Goal: Transaction & Acquisition: Purchase product/service

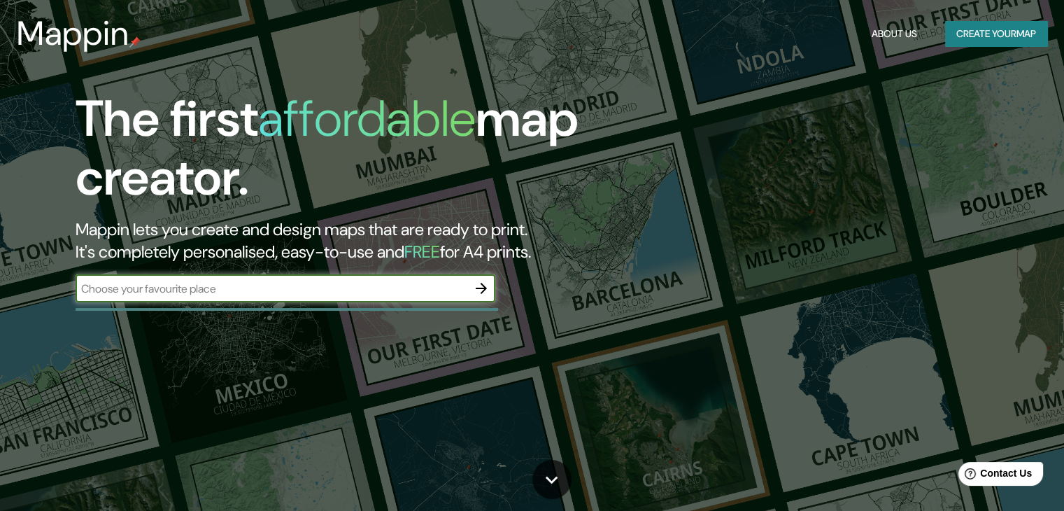
click at [330, 289] on input "text" at bounding box center [272, 289] width 392 height 16
type input "Ruinas de Ujárras"
click at [482, 288] on icon "button" at bounding box center [481, 288] width 11 height 11
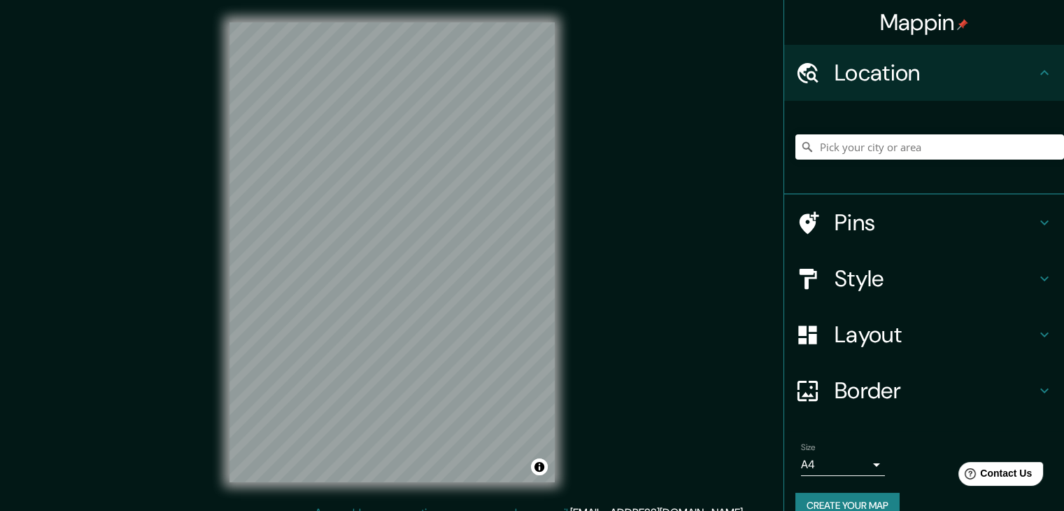
click at [222, 182] on div "© Mapbox © OpenStreetMap Improve this map" at bounding box center [392, 252] width 370 height 505
click at [163, 309] on div "Mappin Location Pins Style Layout Border Choose a border. Hint : you can make l…" at bounding box center [532, 263] width 1064 height 527
click at [572, 219] on div "© Mapbox © OpenStreetMap Improve this map" at bounding box center [392, 252] width 370 height 505
click at [1002, 275] on h4 "Style" at bounding box center [936, 279] width 202 height 28
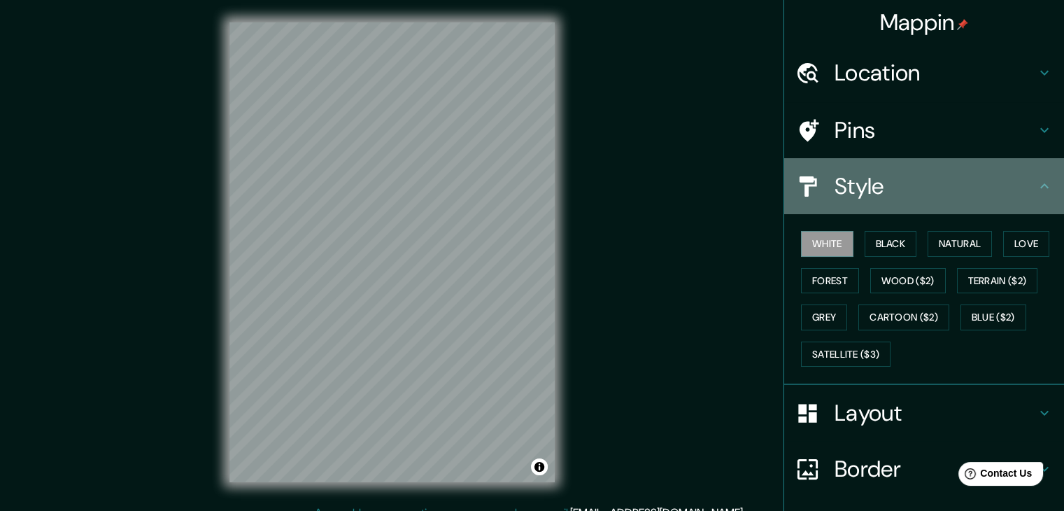
click at [1036, 185] on icon at bounding box center [1044, 186] width 17 height 17
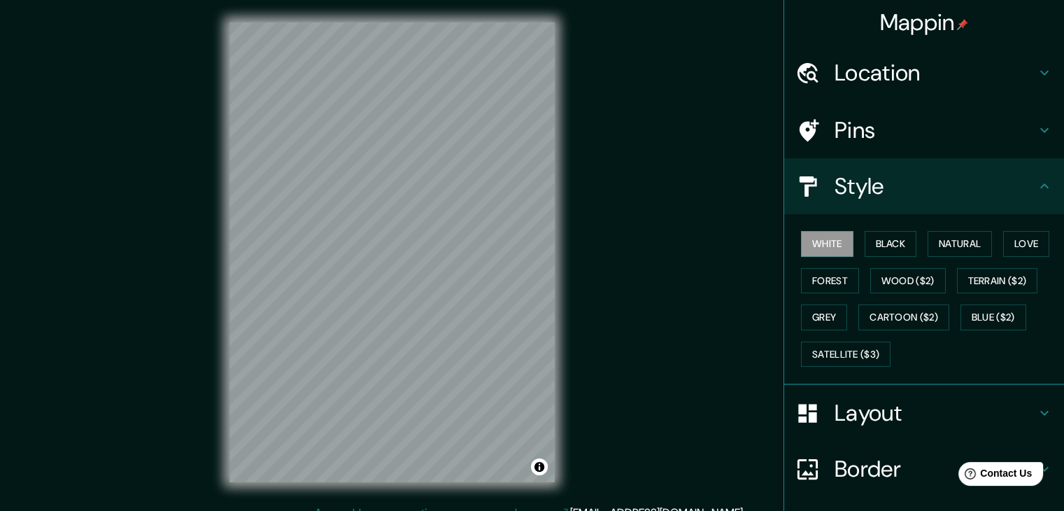
click at [1041, 137] on icon at bounding box center [1044, 130] width 17 height 17
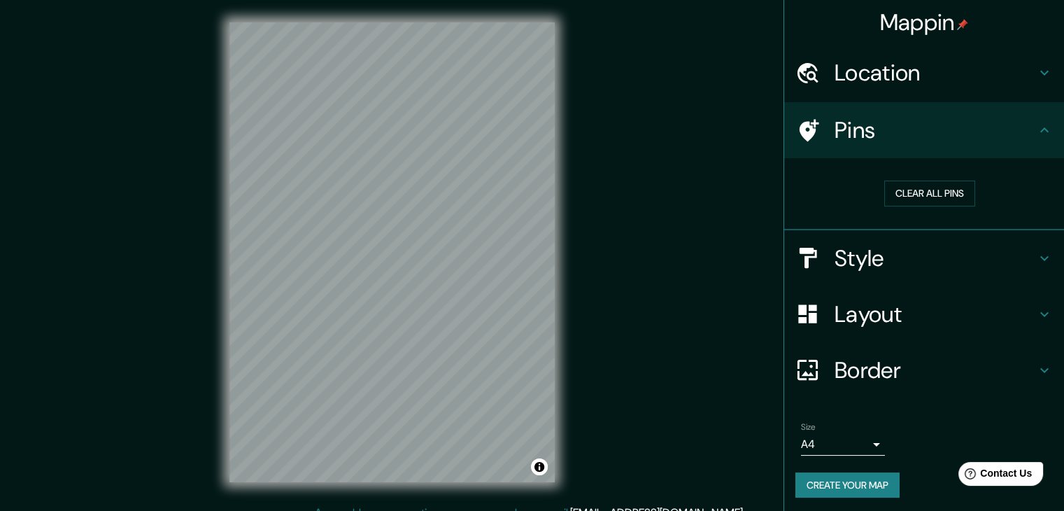
click at [1041, 137] on icon at bounding box center [1044, 130] width 17 height 17
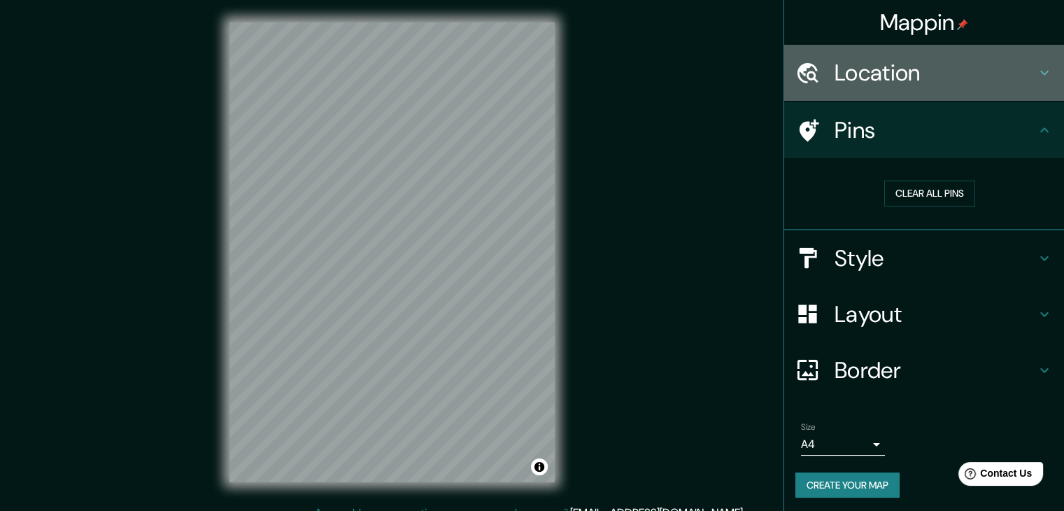
click at [1036, 78] on icon at bounding box center [1044, 72] width 17 height 17
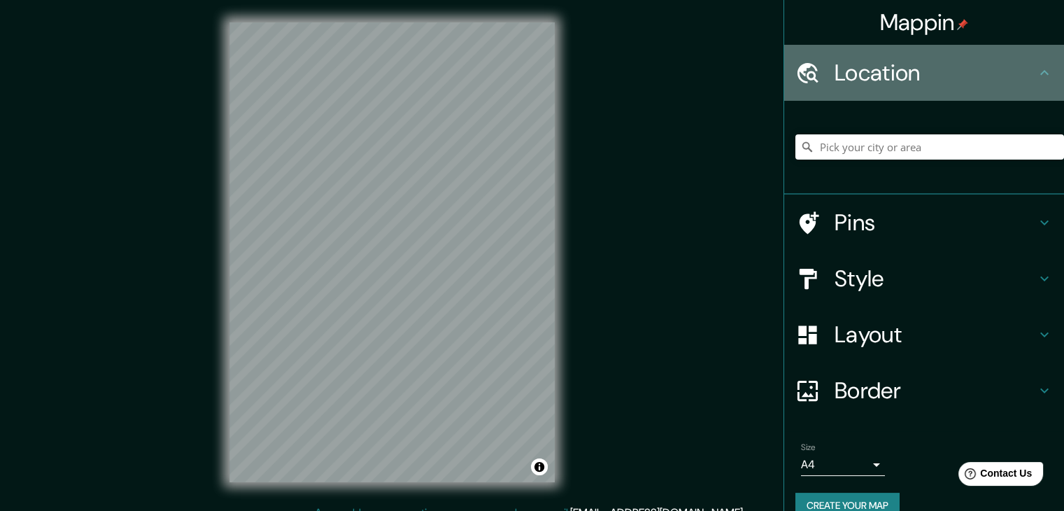
click at [1036, 78] on icon at bounding box center [1044, 72] width 17 height 17
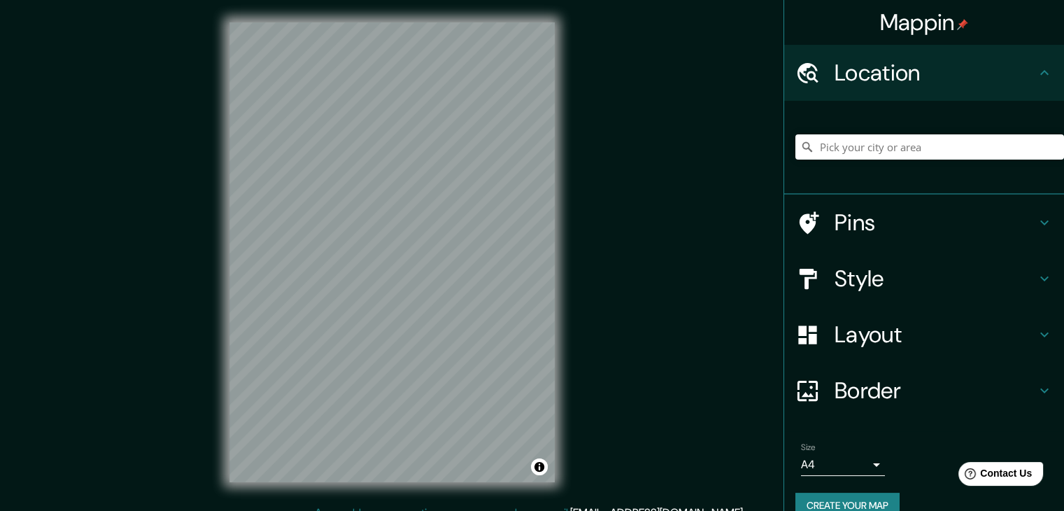
click at [1008, 377] on h4 "Border" at bounding box center [936, 390] width 202 height 28
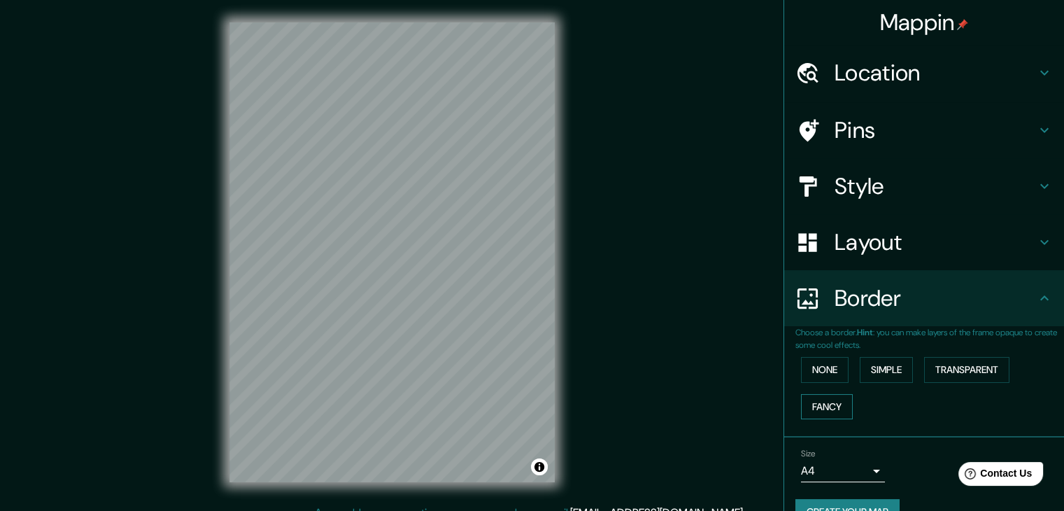
click at [818, 411] on button "Fancy" at bounding box center [827, 407] width 52 height 26
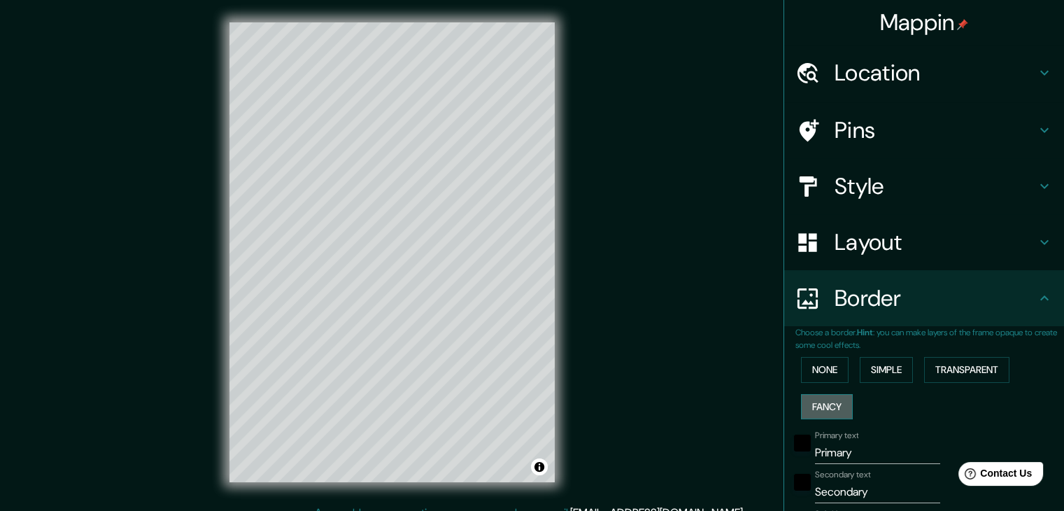
click at [818, 411] on button "Fancy" at bounding box center [827, 407] width 52 height 26
type input "37"
type input "19"
click at [815, 372] on button "None" at bounding box center [825, 370] width 48 height 26
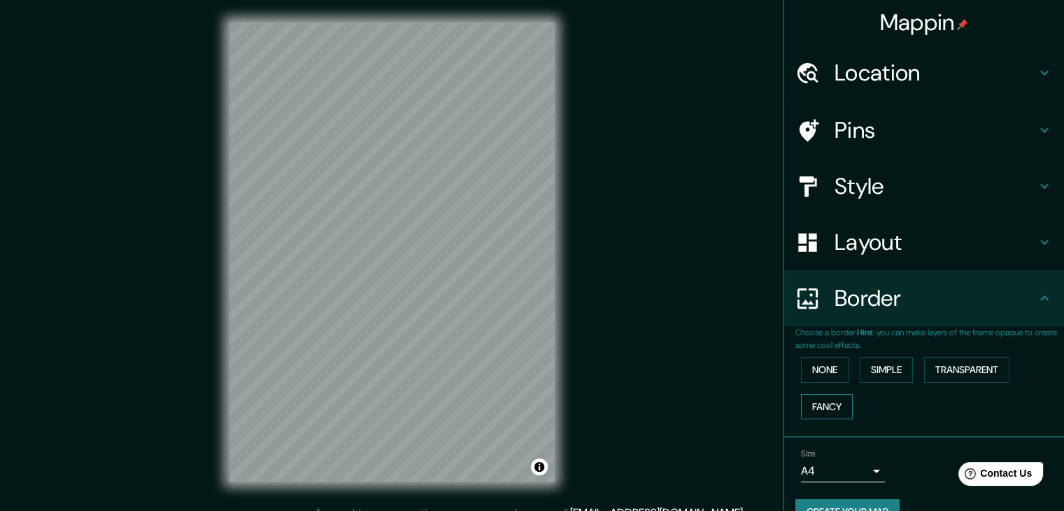
scroll to position [29, 0]
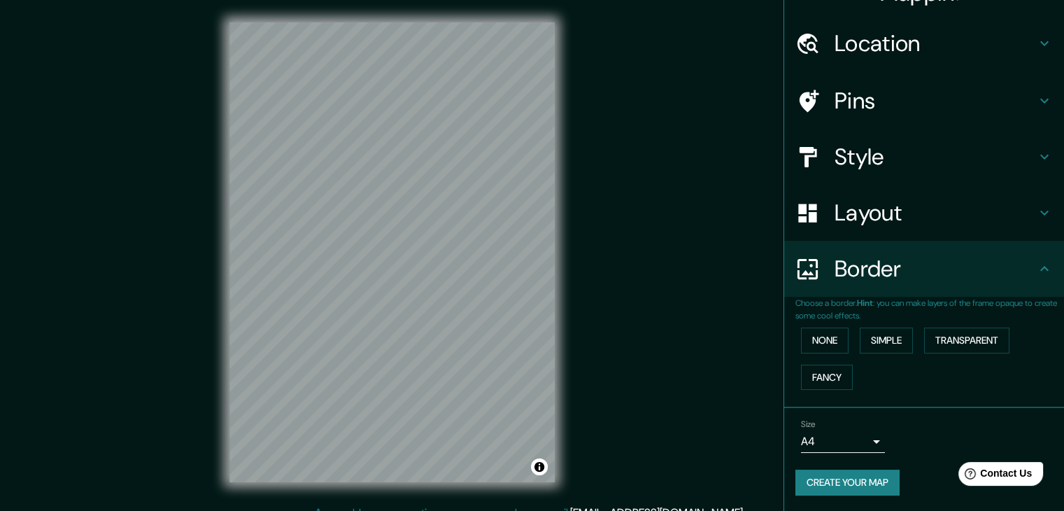
click at [633, 266] on div "Mappin Location Pins Style Layout Border Choose a border. Hint : you can make l…" at bounding box center [532, 263] width 1064 height 527
click at [621, 269] on div "Mappin Location Pins Style Layout Border Choose a border. Hint : you can make l…" at bounding box center [532, 263] width 1064 height 527
click at [568, 263] on div "© Mapbox © OpenStreetMap Improve this map" at bounding box center [392, 252] width 370 height 505
click at [1039, 210] on icon at bounding box center [1044, 212] width 17 height 17
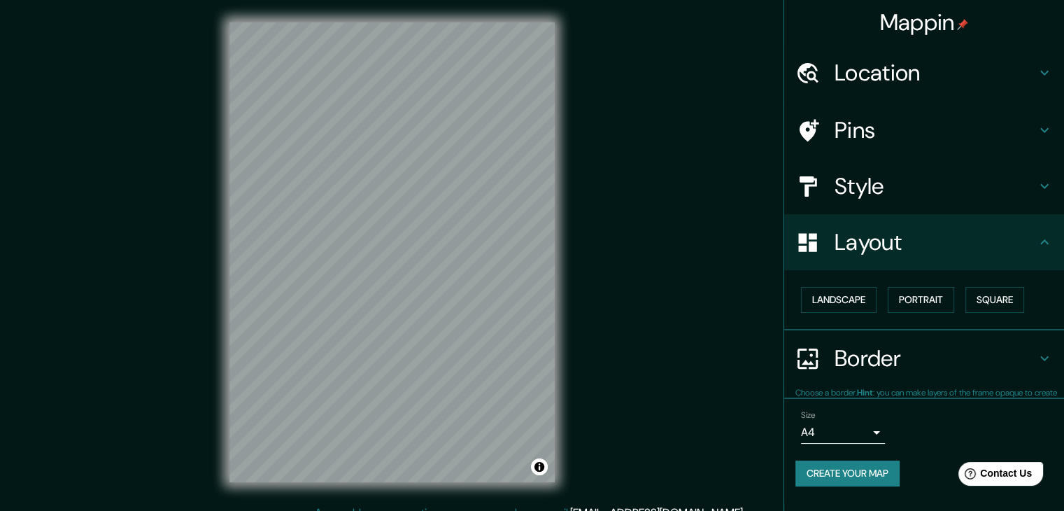
scroll to position [0, 0]
click at [868, 293] on button "Landscape" at bounding box center [839, 300] width 76 height 26
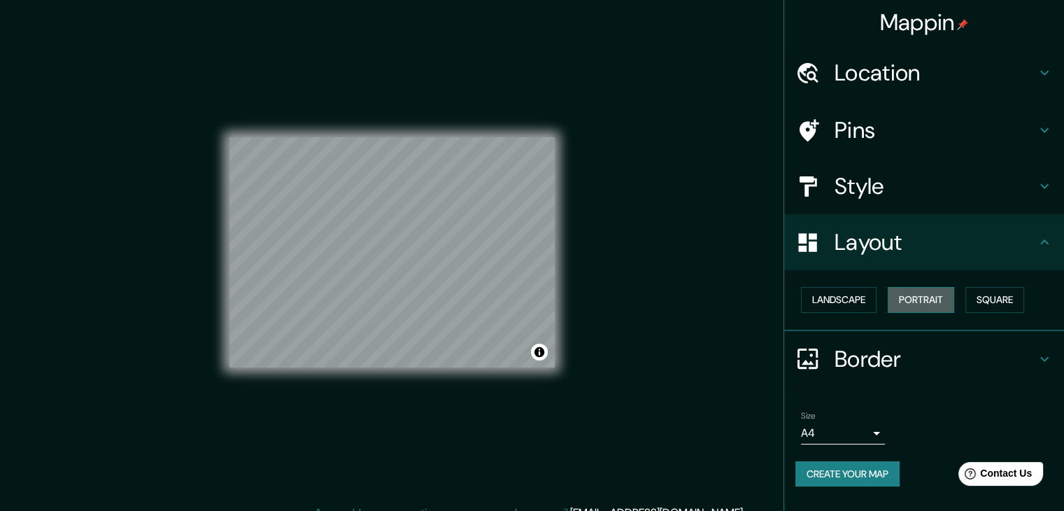
click at [920, 296] on button "Portrait" at bounding box center [921, 300] width 66 height 26
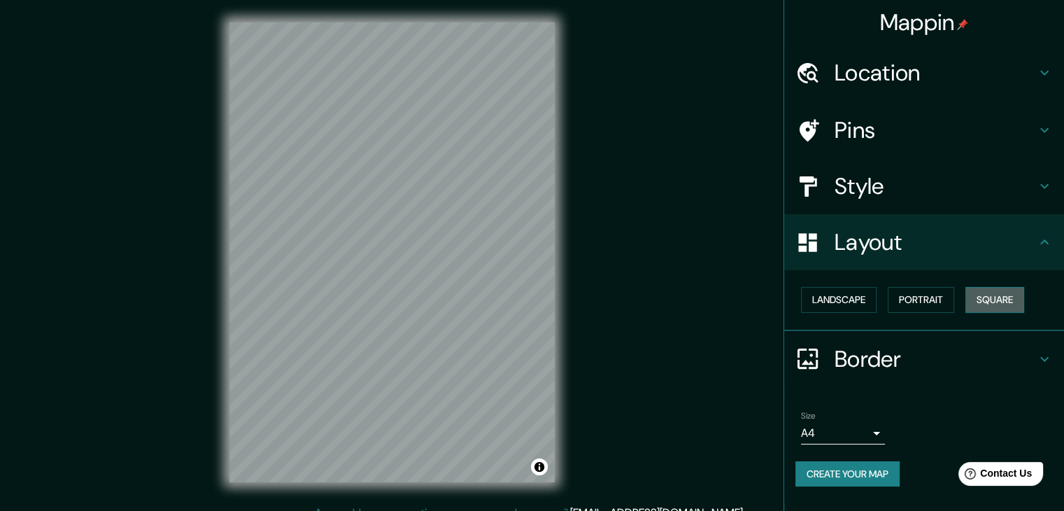
click at [978, 303] on button "Square" at bounding box center [995, 300] width 59 height 26
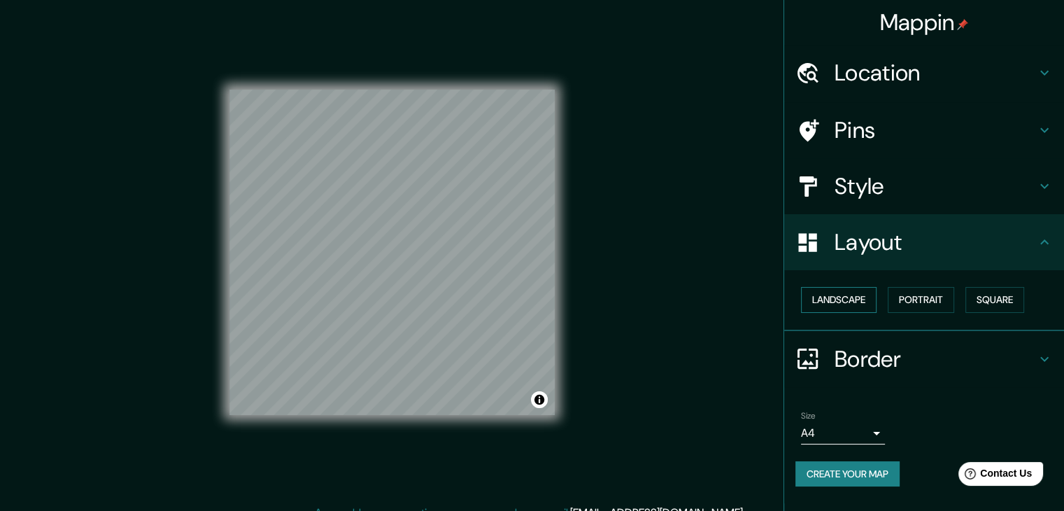
click at [840, 296] on button "Landscape" at bounding box center [839, 300] width 76 height 26
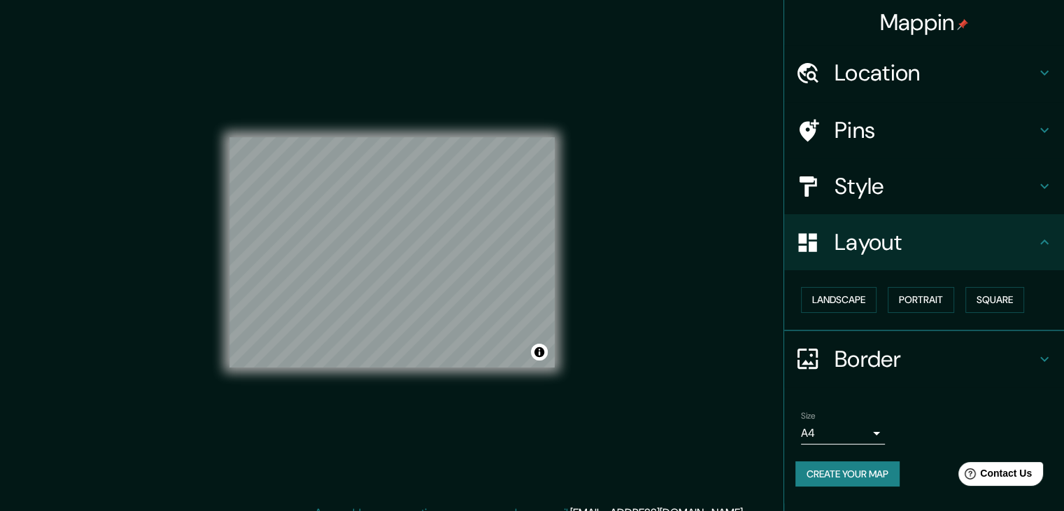
click at [1019, 189] on h4 "Style" at bounding box center [936, 186] width 202 height 28
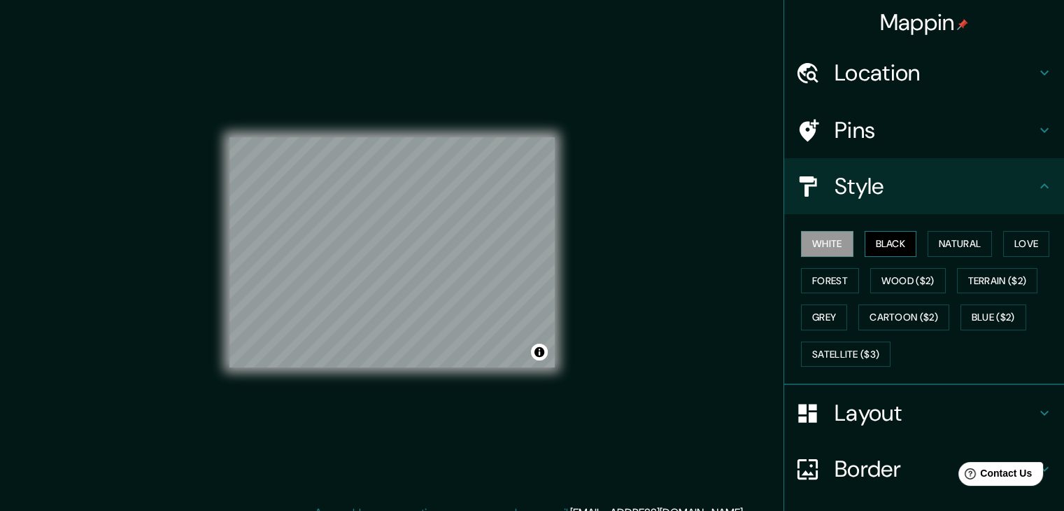
click at [892, 250] on button "Black" at bounding box center [891, 244] width 52 height 26
click at [824, 241] on button "White" at bounding box center [827, 244] width 52 height 26
click at [957, 242] on button "Natural" at bounding box center [960, 244] width 64 height 26
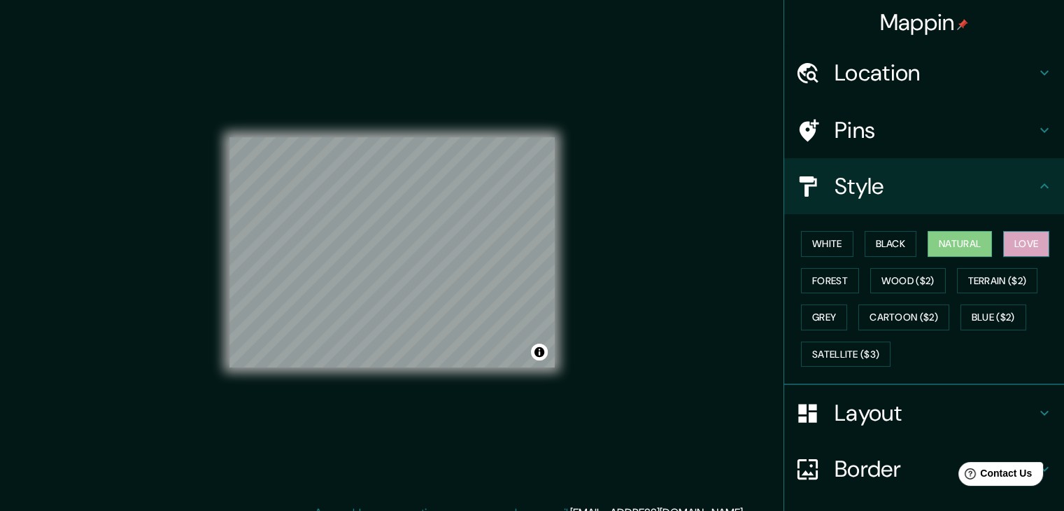
click at [1013, 241] on button "Love" at bounding box center [1027, 244] width 46 height 26
click at [942, 244] on button "Natural" at bounding box center [960, 244] width 64 height 26
click at [826, 279] on button "Forest" at bounding box center [830, 281] width 58 height 26
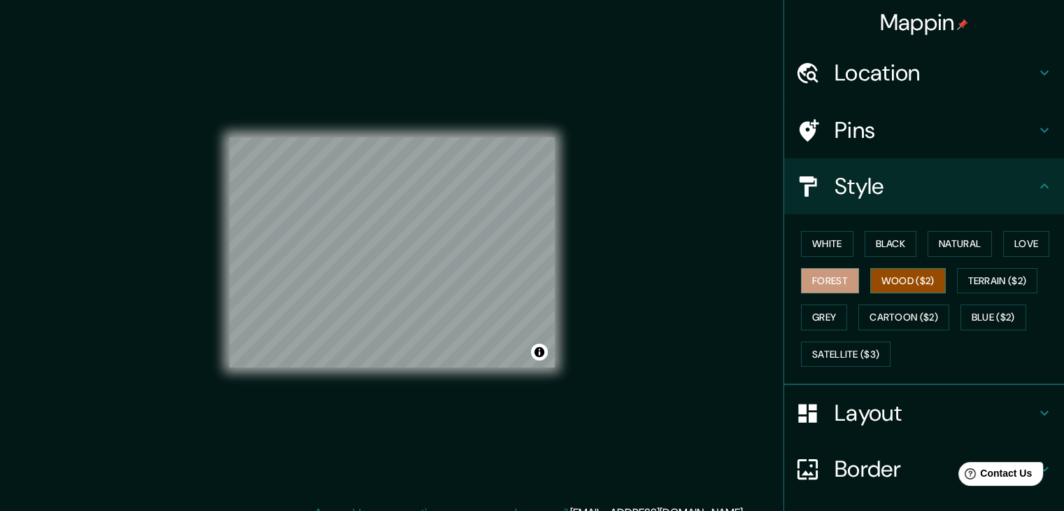
click at [887, 283] on button "Wood ($2)" at bounding box center [909, 281] width 76 height 26
click at [896, 315] on button "Cartoon ($2)" at bounding box center [904, 317] width 91 height 26
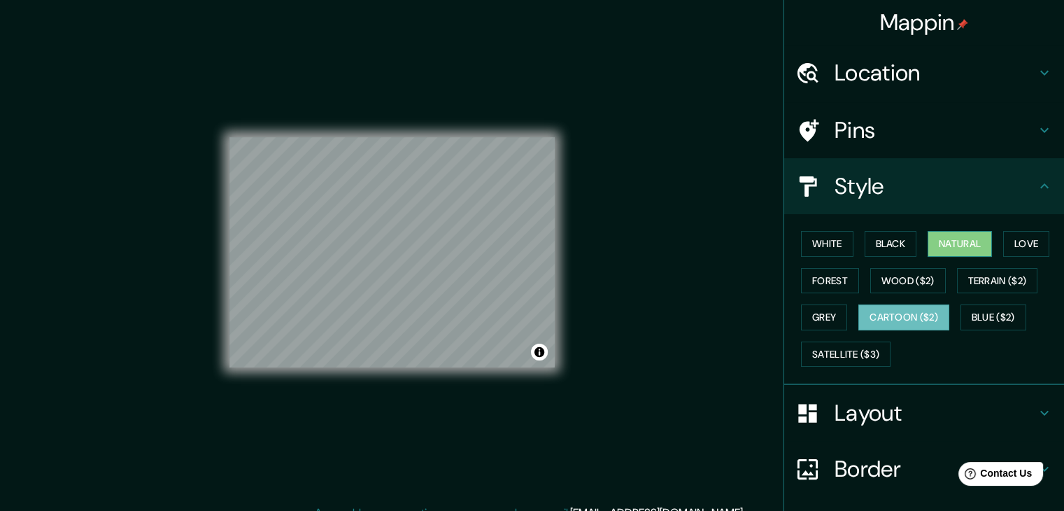
click at [932, 252] on button "Natural" at bounding box center [960, 244] width 64 height 26
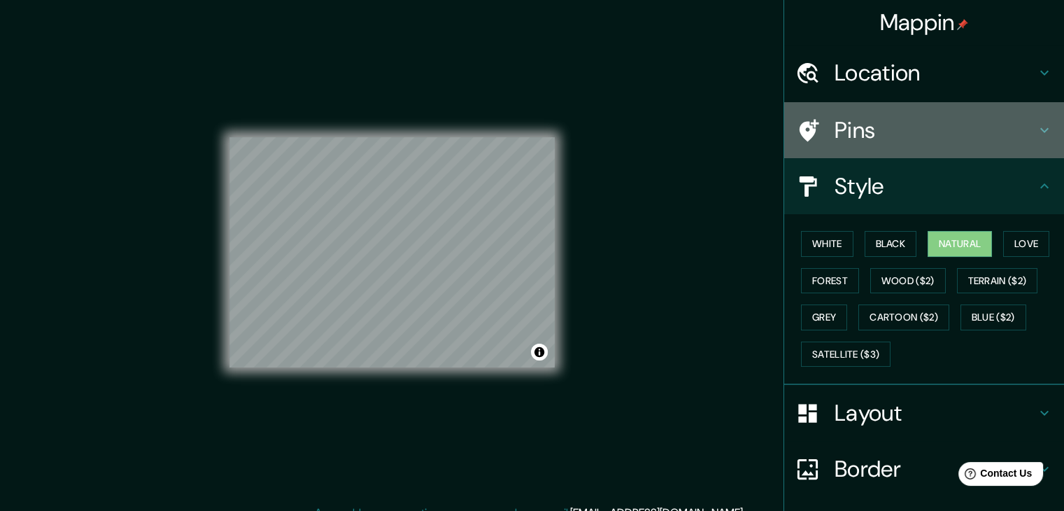
click at [1013, 123] on h4 "Pins" at bounding box center [936, 130] width 202 height 28
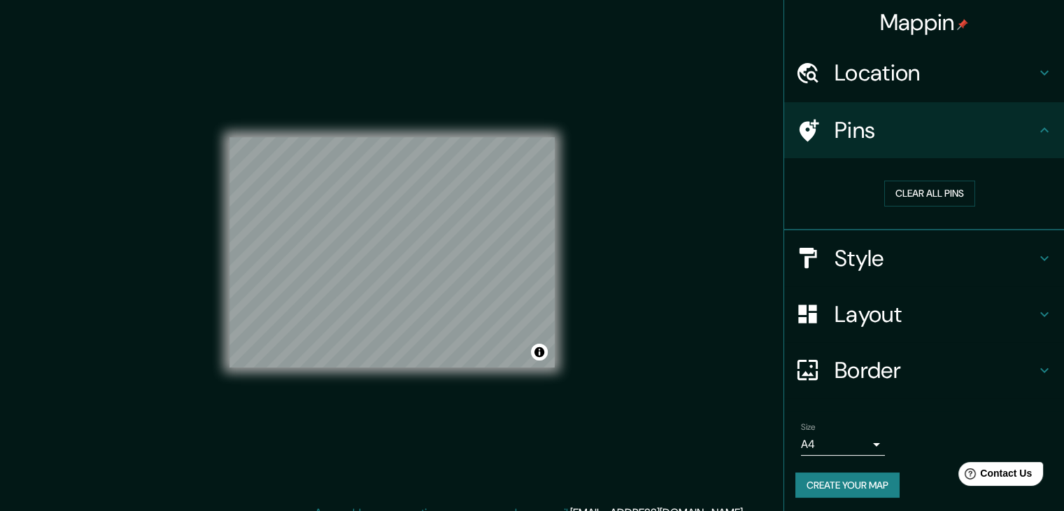
click at [1002, 143] on h4 "Pins" at bounding box center [936, 130] width 202 height 28
click at [832, 482] on button "Create your map" at bounding box center [848, 485] width 104 height 26
click at [543, 353] on button "Toggle attribution" at bounding box center [539, 352] width 17 height 17
click at [593, 400] on div "Mappin Location Pins Clear all pins Style Layout Border Choose a border. Hint :…" at bounding box center [532, 263] width 1064 height 527
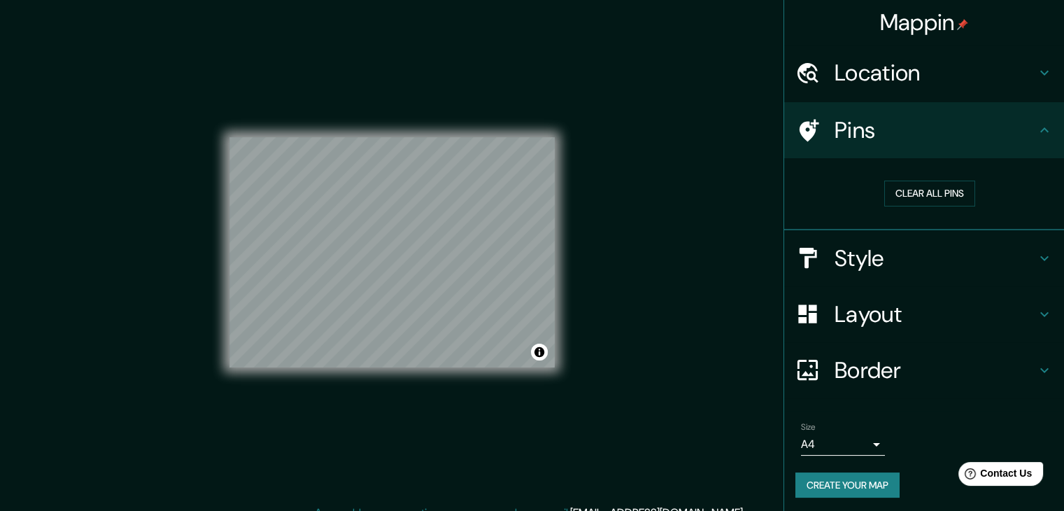
click at [866, 444] on body "Mappin Location Pins Clear all pins Style Layout Border Choose a border. Hint :…" at bounding box center [532, 255] width 1064 height 511
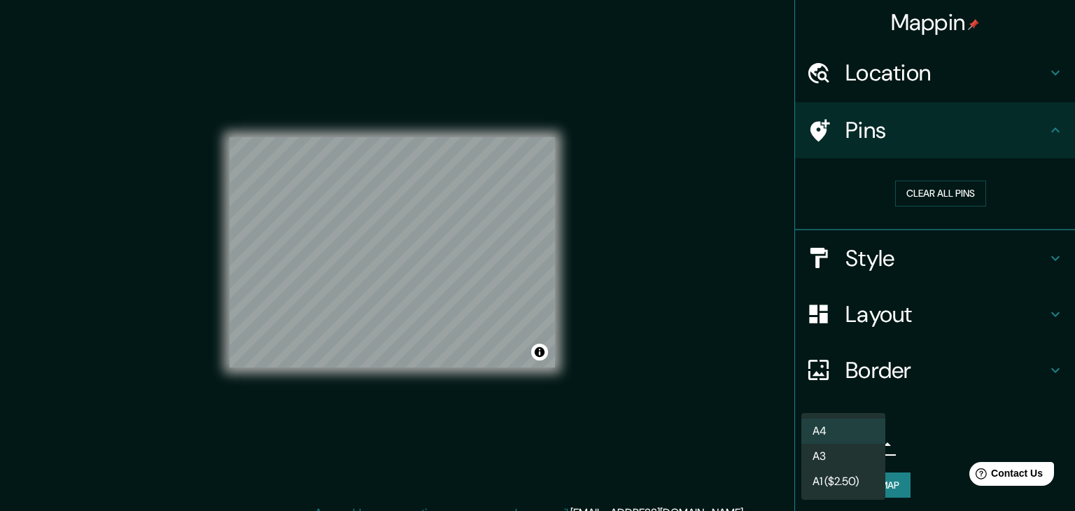
click at [865, 435] on li "A4" at bounding box center [843, 430] width 84 height 25
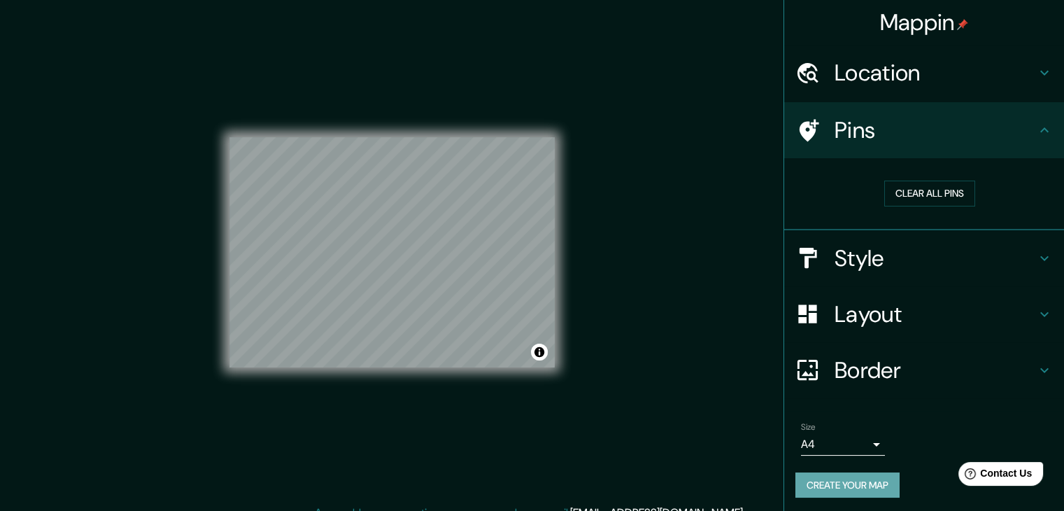
click at [854, 482] on button "Create your map" at bounding box center [848, 485] width 104 height 26
